Goal: Complete application form

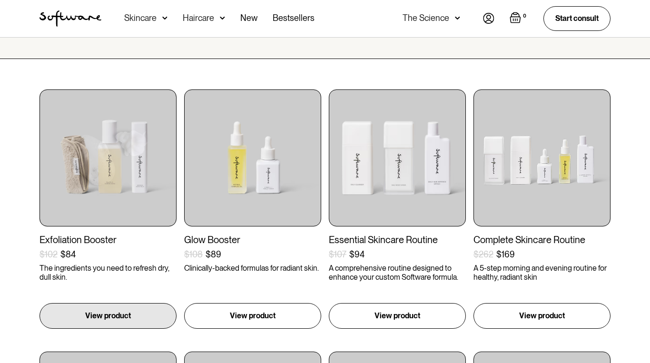
click at [97, 180] on img at bounding box center [107, 157] width 137 height 137
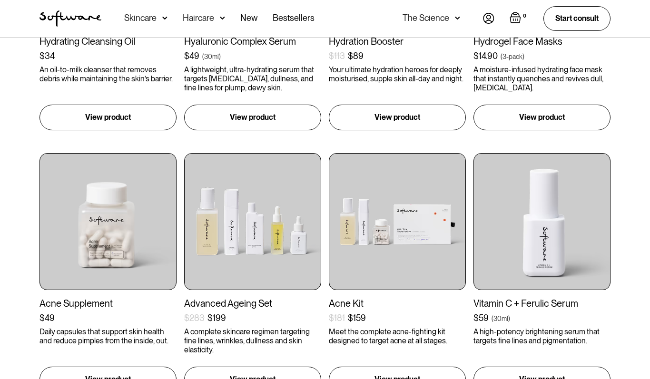
scroll to position [607, 0]
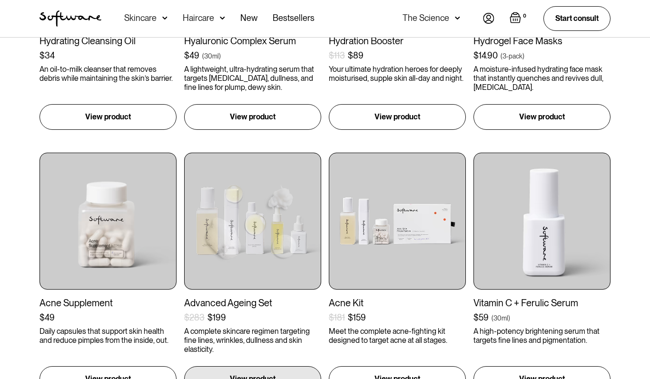
click at [248, 236] on img at bounding box center [252, 221] width 137 height 137
click at [256, 226] on img at bounding box center [252, 221] width 137 height 137
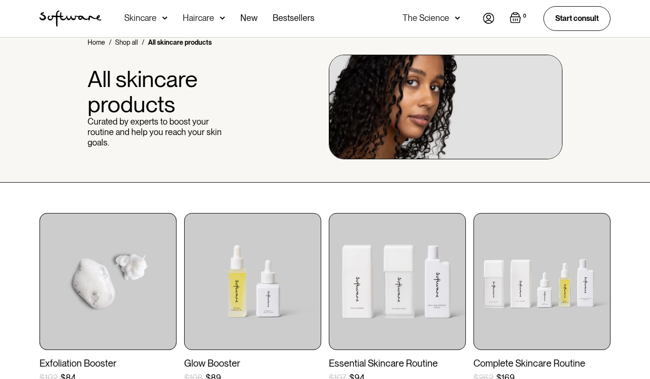
scroll to position [0, 0]
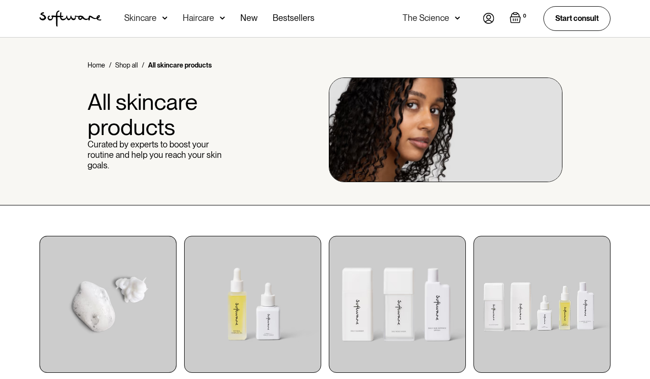
click at [164, 18] on img at bounding box center [164, 18] width 5 height 10
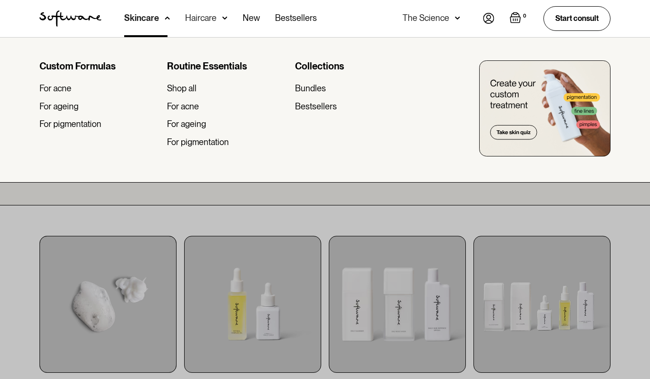
click at [66, 126] on div "For pigmentation" at bounding box center [70, 124] width 62 height 10
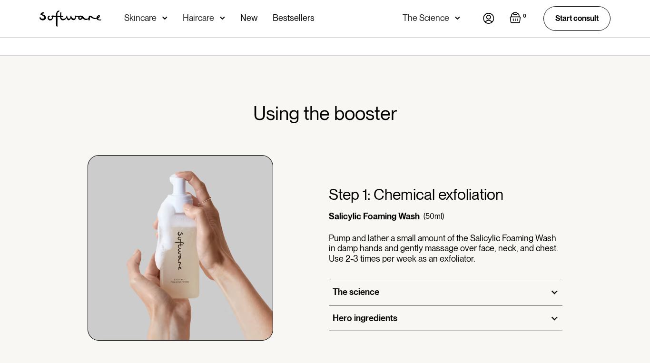
scroll to position [435, 0]
click at [558, 292] on div at bounding box center [554, 291] width 9 height 9
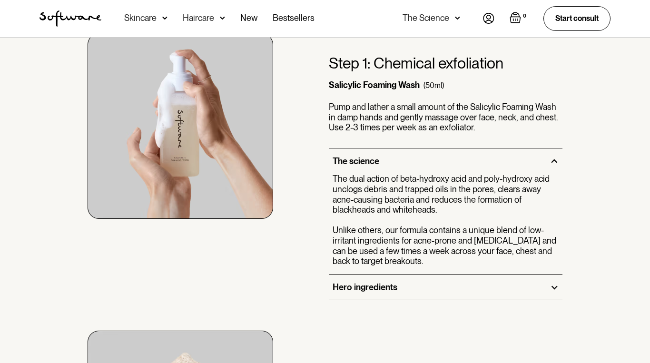
scroll to position [565, 0]
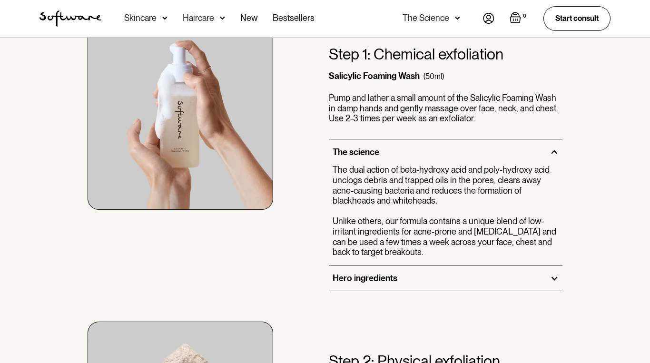
click at [547, 275] on div "Hero ingredients" at bounding box center [446, 278] width 234 height 26
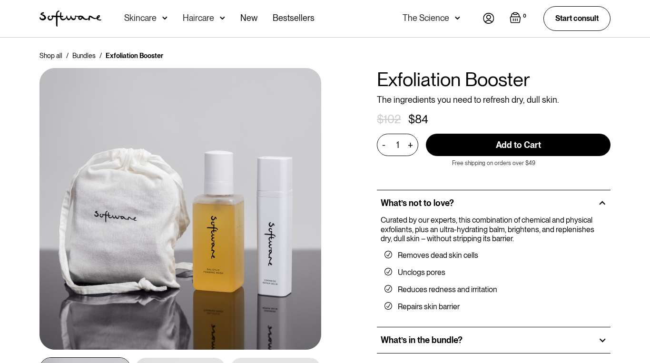
scroll to position [0, 0]
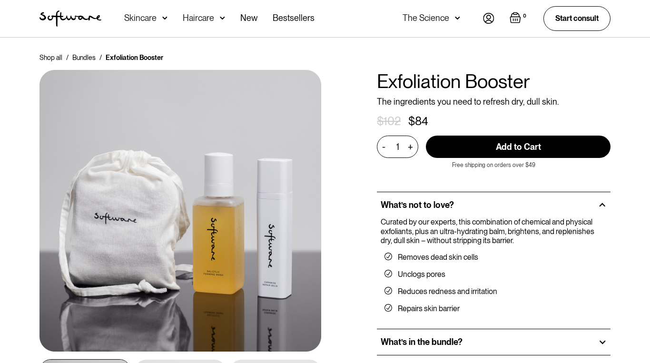
click at [606, 342] on div at bounding box center [602, 342] width 9 height 9
click at [512, 147] on input "Add to Cart" at bounding box center [518, 147] width 185 height 22
type input "Add to Cart"
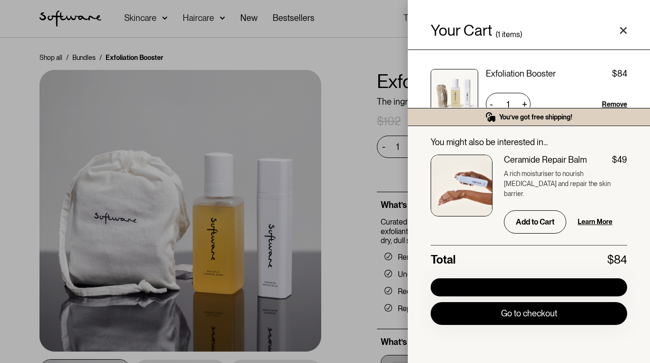
click at [620, 33] on polygon "Close cart" at bounding box center [623, 30] width 7 height 7
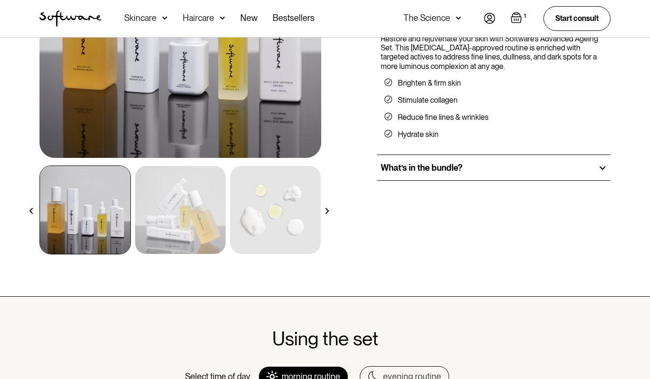
scroll to position [197, 0]
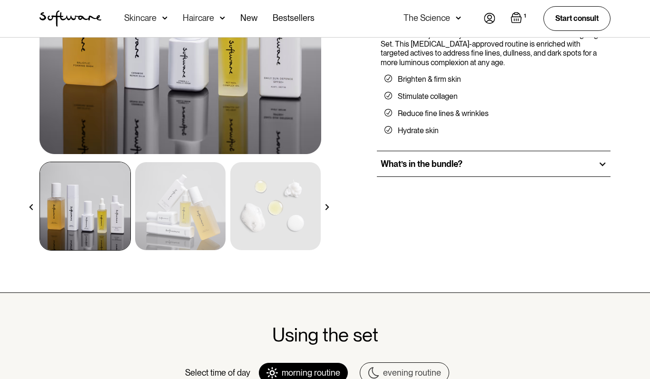
click at [591, 166] on div "What’s in the bundle?" at bounding box center [494, 164] width 234 height 26
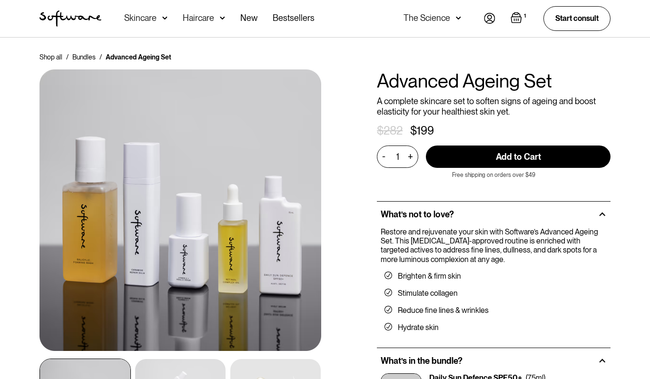
scroll to position [0, 0]
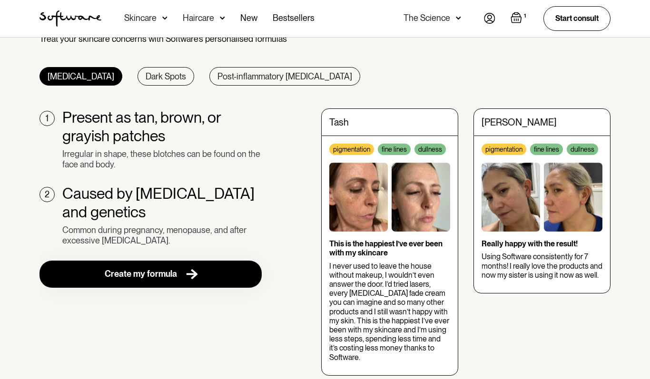
scroll to position [343, 0]
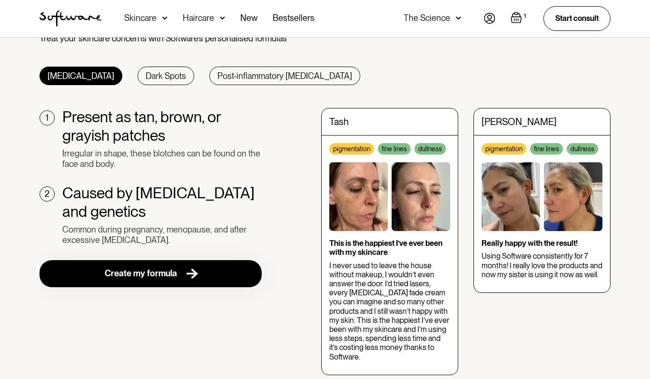
click at [168, 283] on link "Create my formula" at bounding box center [150, 273] width 222 height 27
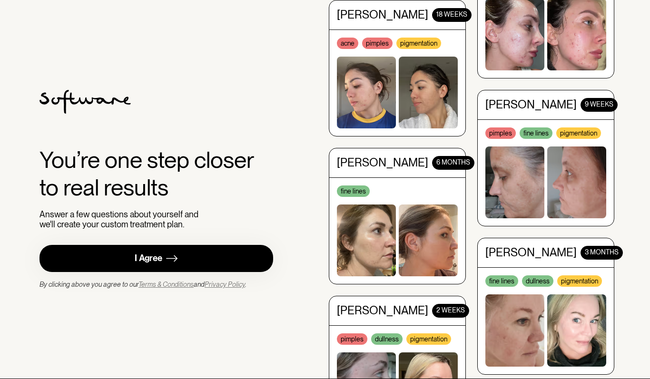
click at [171, 264] on img at bounding box center [171, 259] width 11 height 12
click at [167, 264] on img at bounding box center [171, 259] width 11 height 12
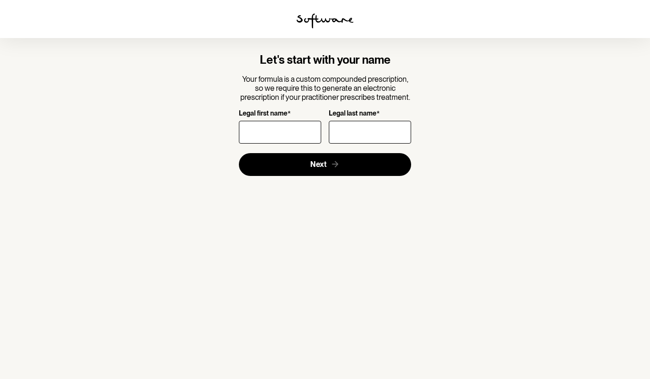
click at [298, 129] on input "Legal first name *" at bounding box center [280, 132] width 82 height 23
type input "[PERSON_NAME]"
click at [352, 131] on input "Legal last name *" at bounding box center [370, 132] width 82 height 23
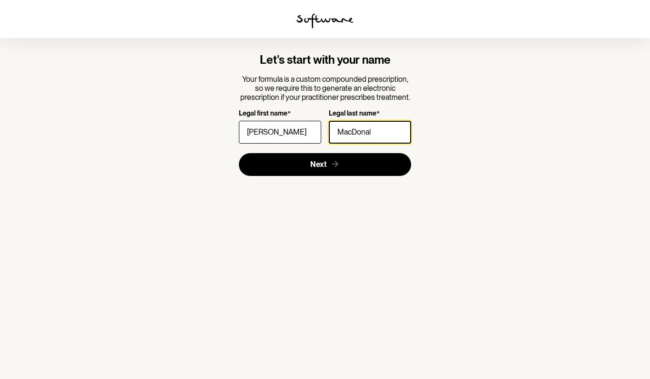
type input "[PERSON_NAME]"
click at [356, 160] on button "Next" at bounding box center [325, 164] width 173 height 23
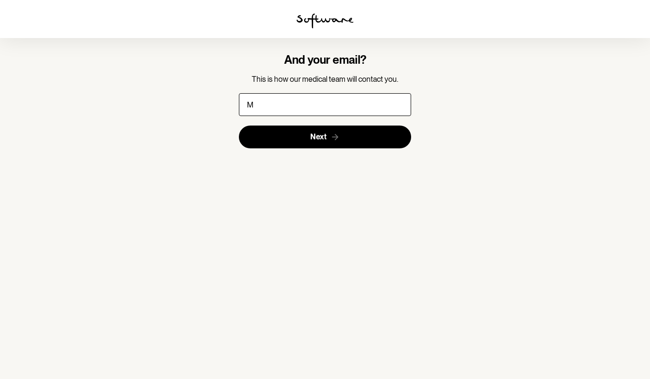
type input "Ma"
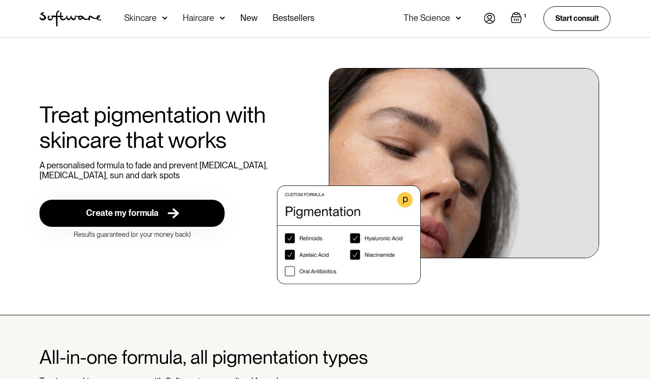
click at [576, 23] on link "Start consult" at bounding box center [576, 18] width 67 height 24
